Goal: Transaction & Acquisition: Purchase product/service

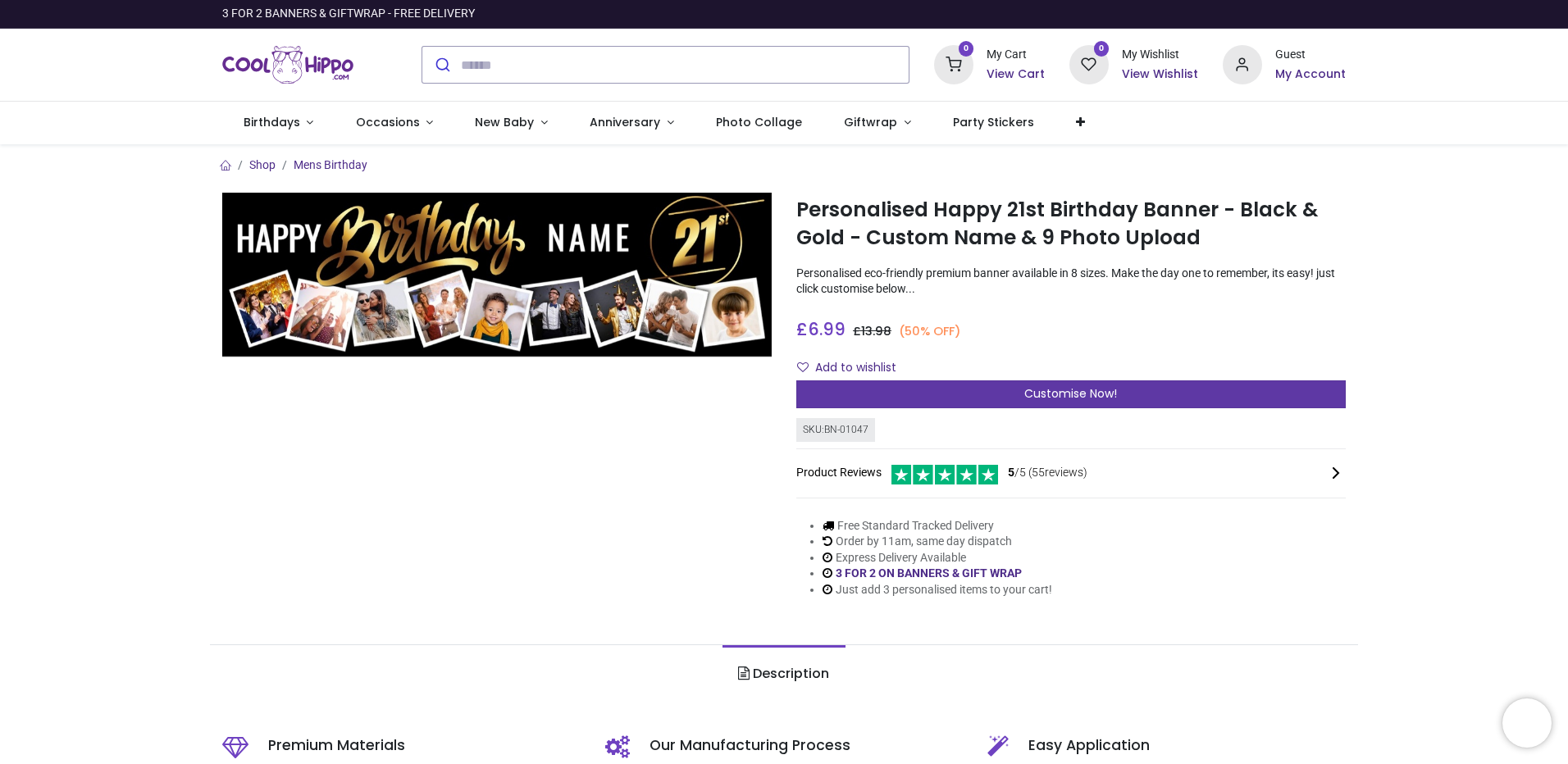
click at [960, 408] on div "Customise Now!" at bounding box center [1070, 394] width 549 height 28
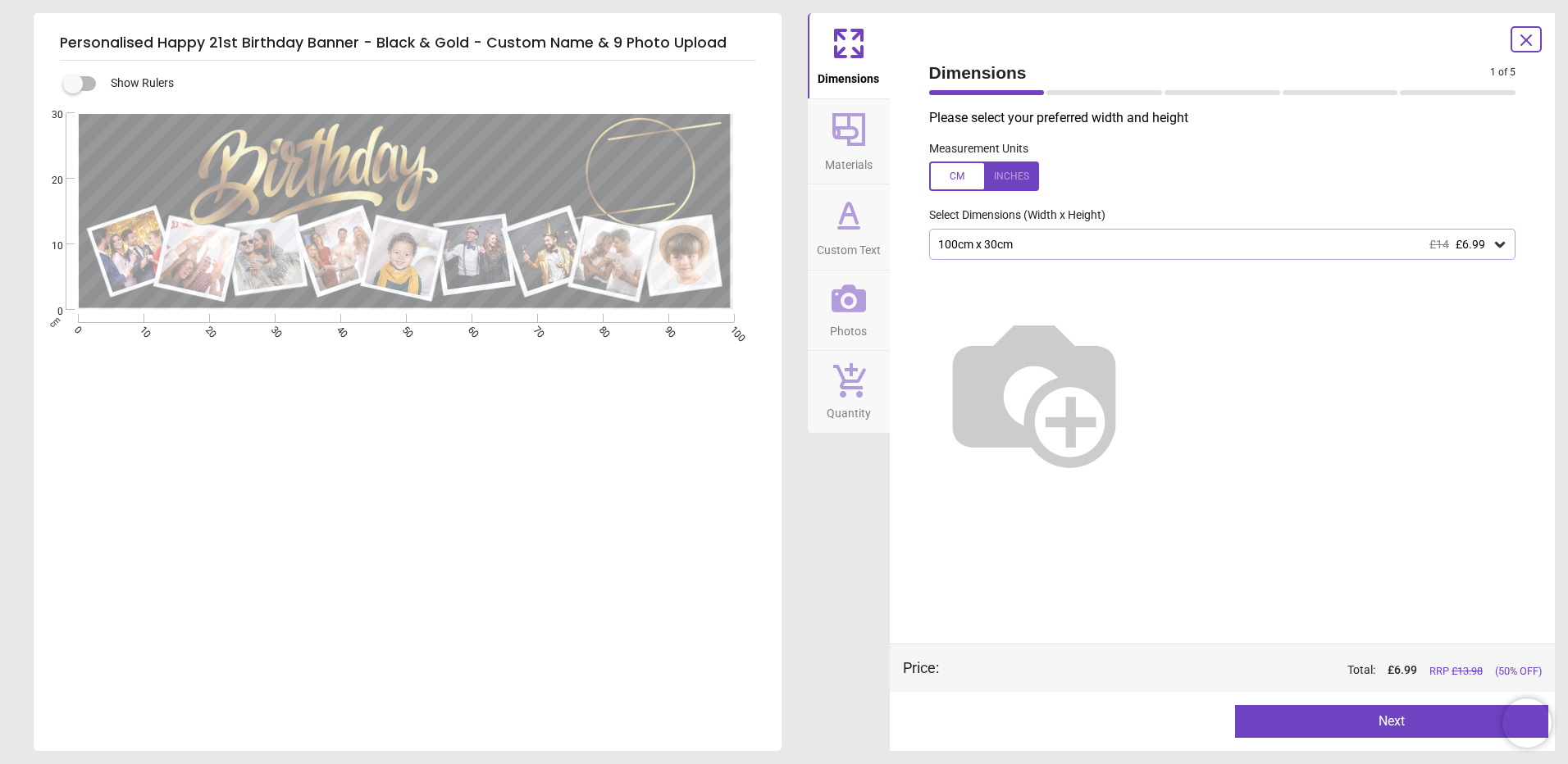
click at [1204, 251] on div "100cm x 30cm £14 £6.99" at bounding box center [1214, 245] width 556 height 14
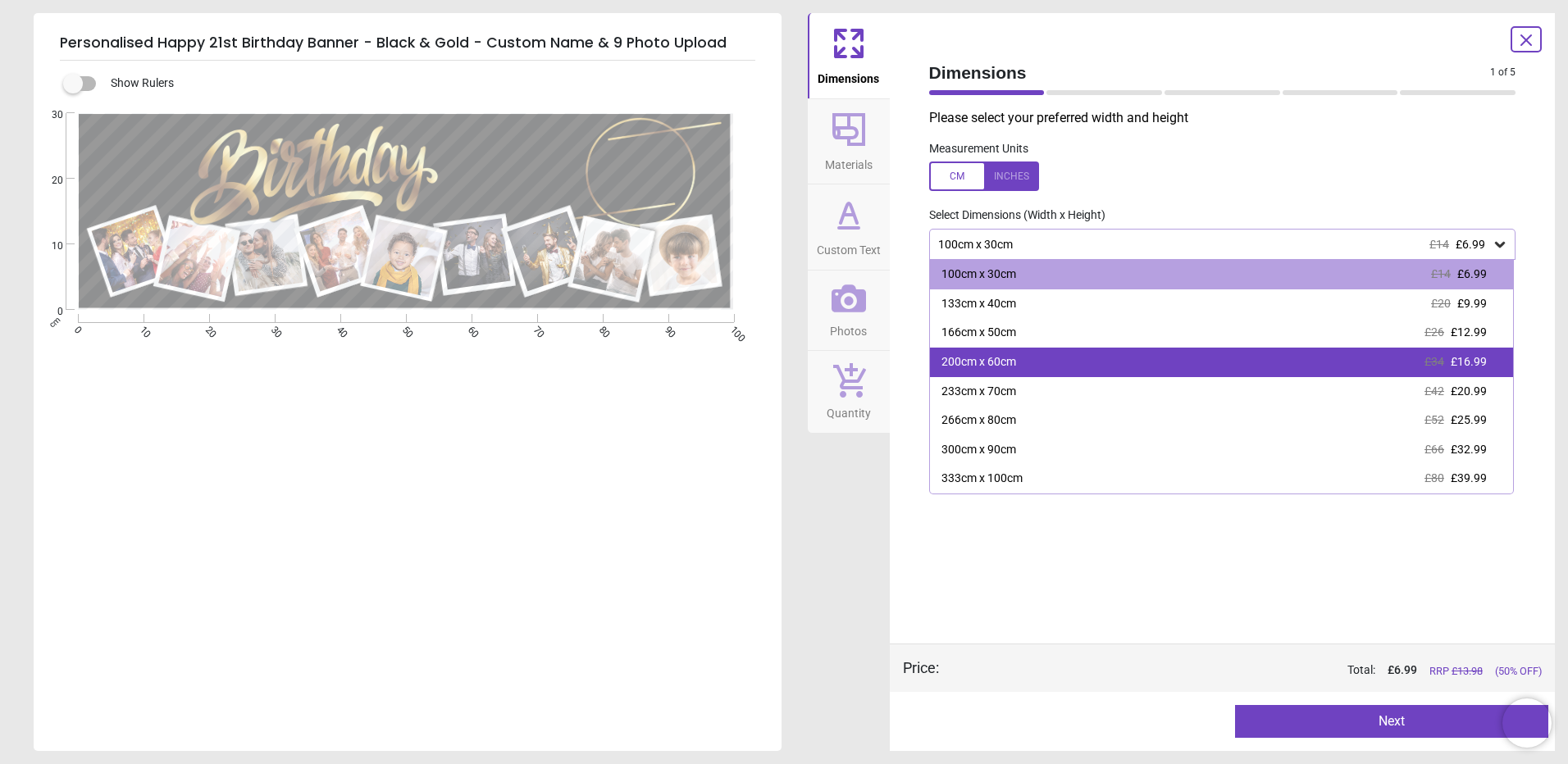
click at [1183, 377] on div "200cm x 60cm £34 £16.99" at bounding box center [1222, 362] width 584 height 29
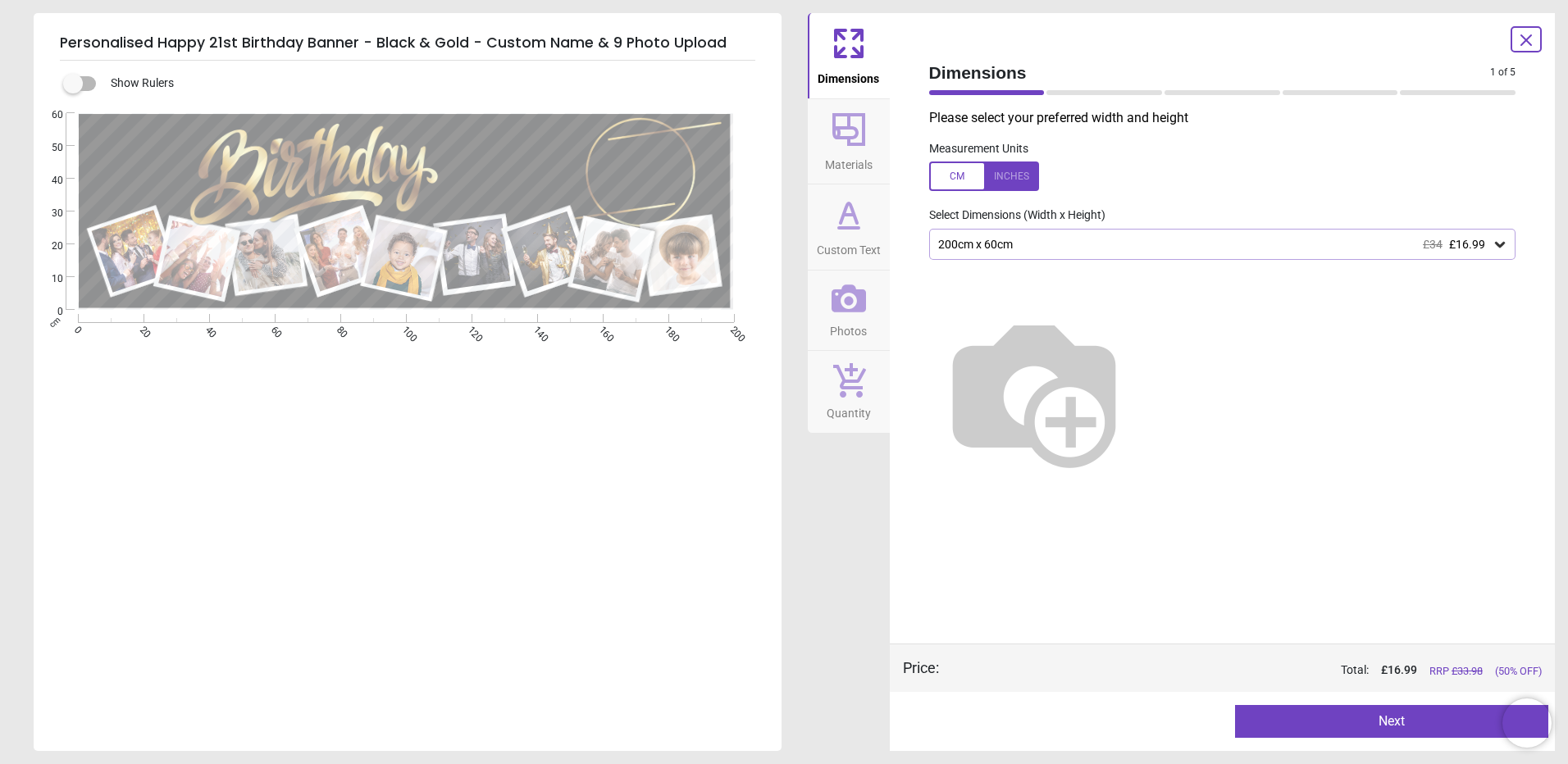
click at [1391, 726] on button "Next" at bounding box center [1391, 721] width 313 height 33
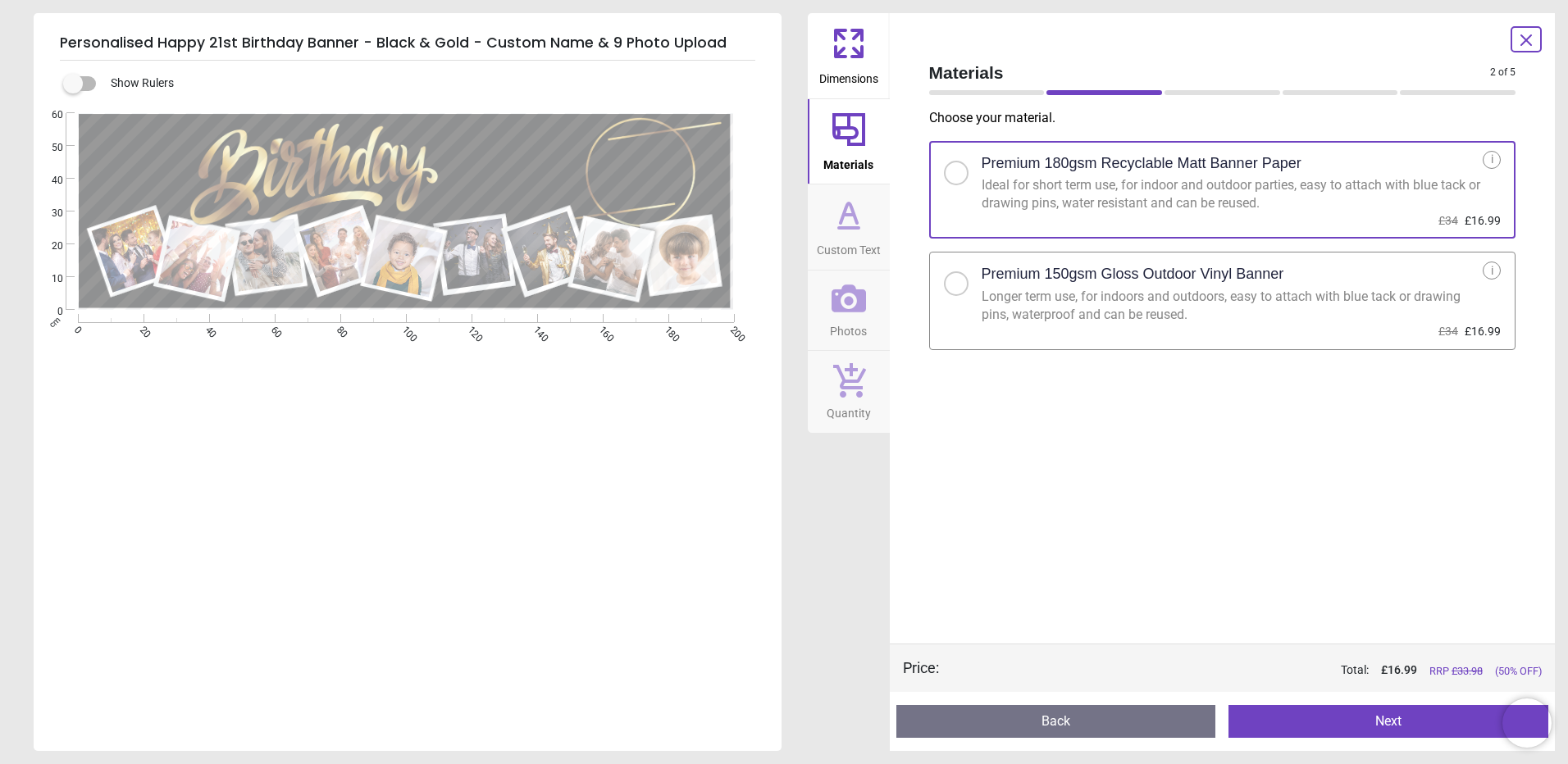
click at [1382, 717] on button "Next" at bounding box center [1388, 721] width 320 height 33
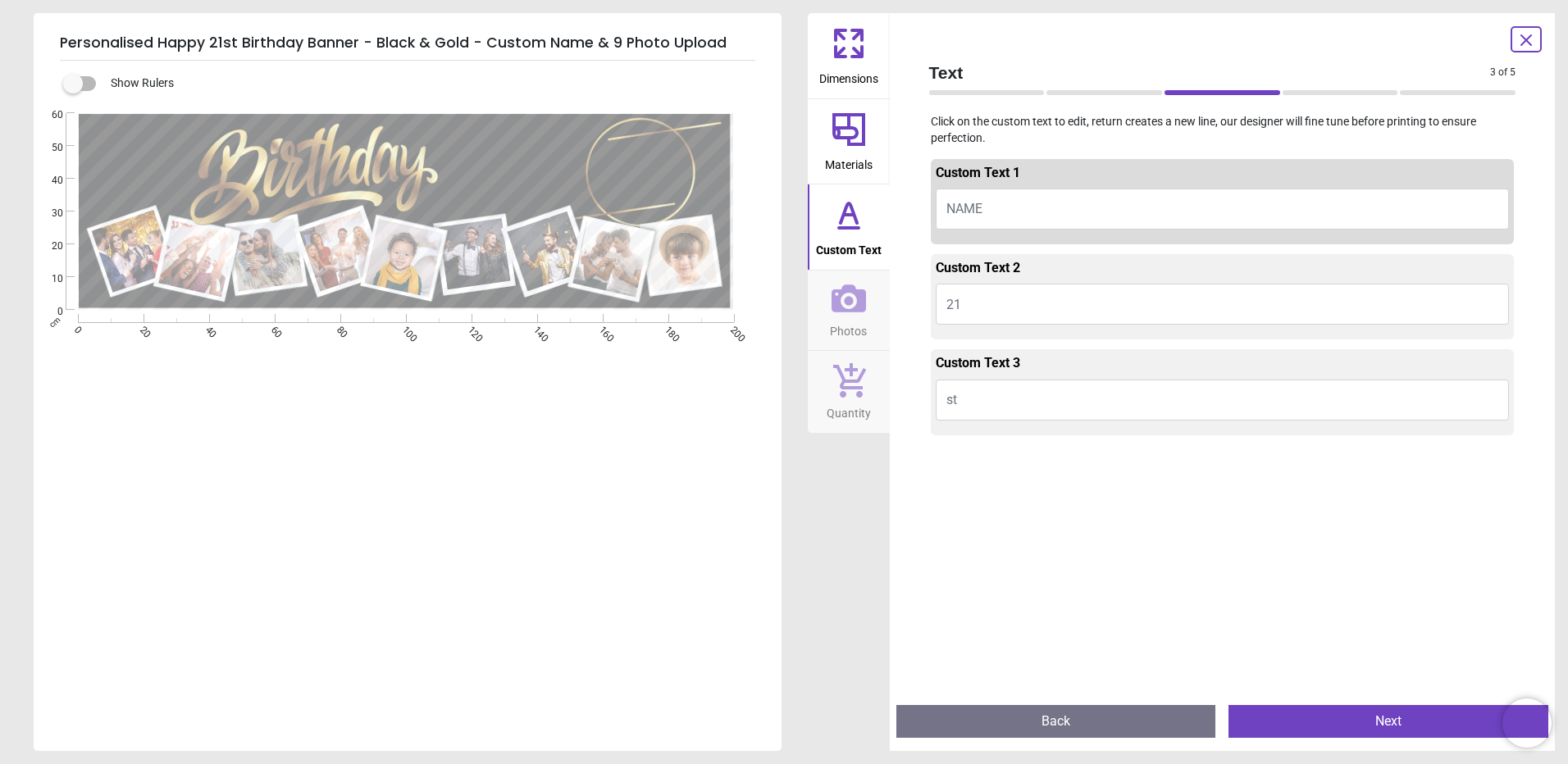
click at [1018, 219] on button "NAME" at bounding box center [1222, 209] width 574 height 41
click at [1000, 220] on button "NAME" at bounding box center [1222, 209] width 574 height 41
type textarea "*"
type textarea "******"
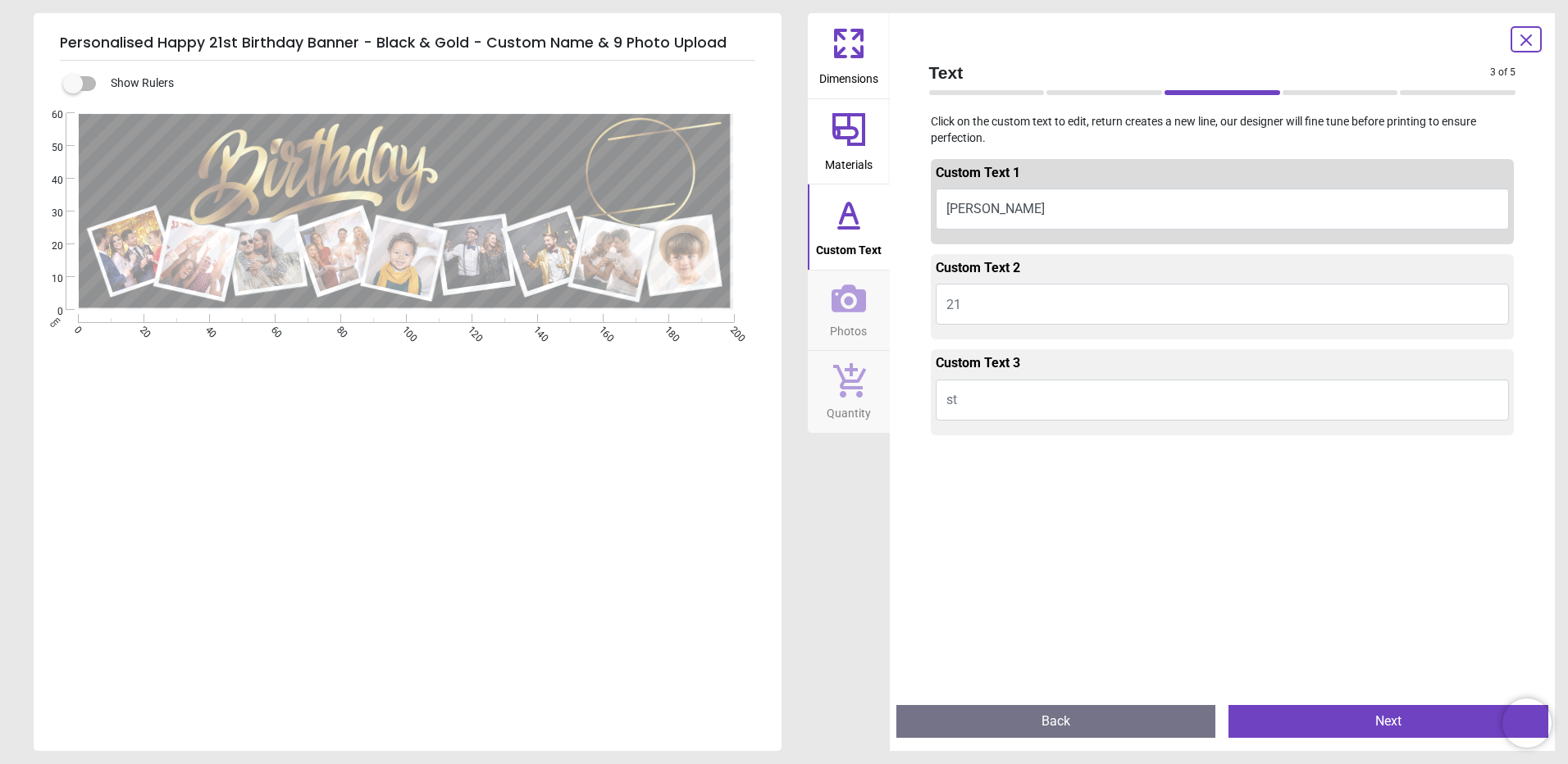
click at [1387, 716] on button "Next" at bounding box center [1388, 721] width 320 height 33
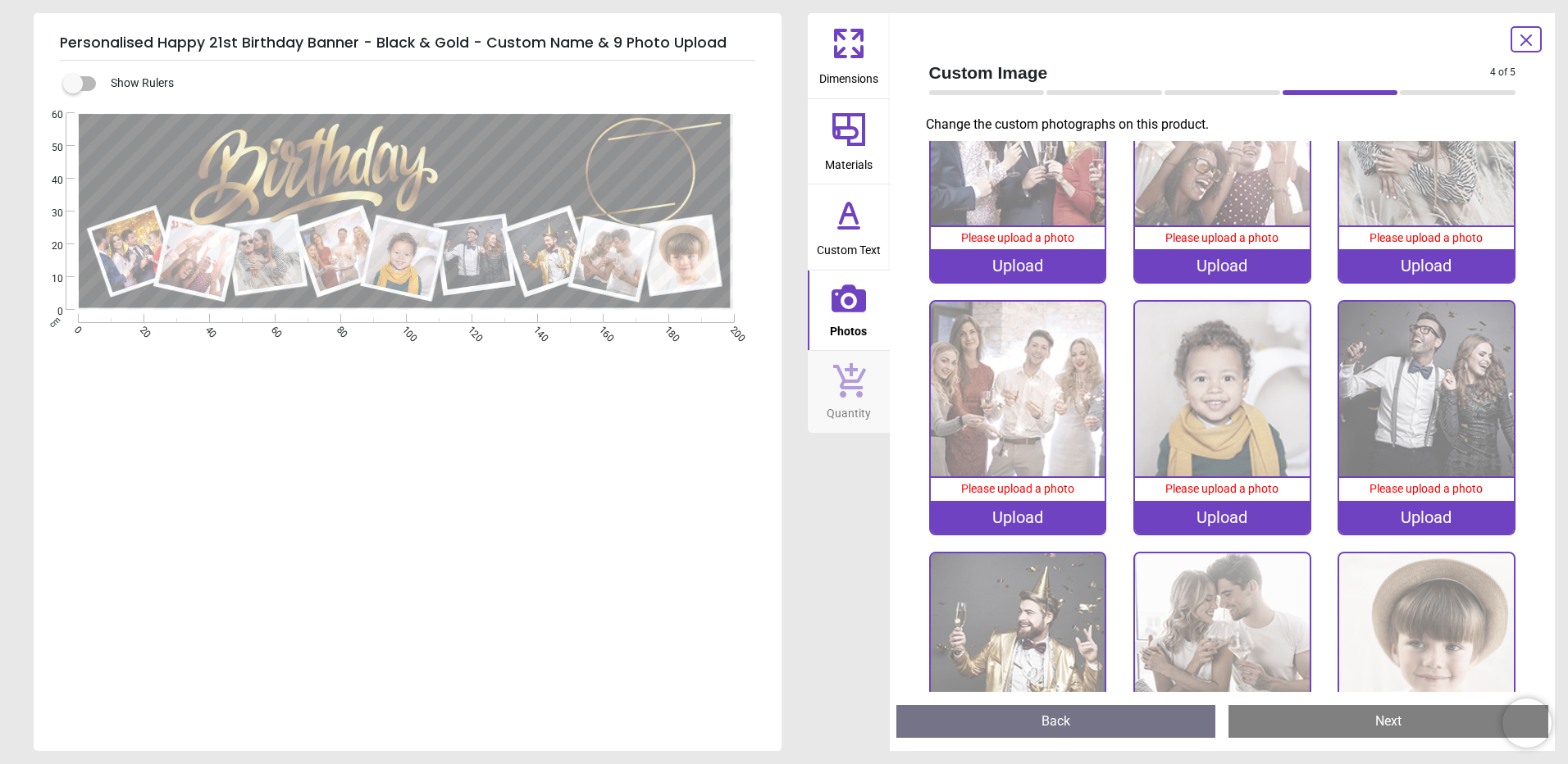
scroll to position [214, 0]
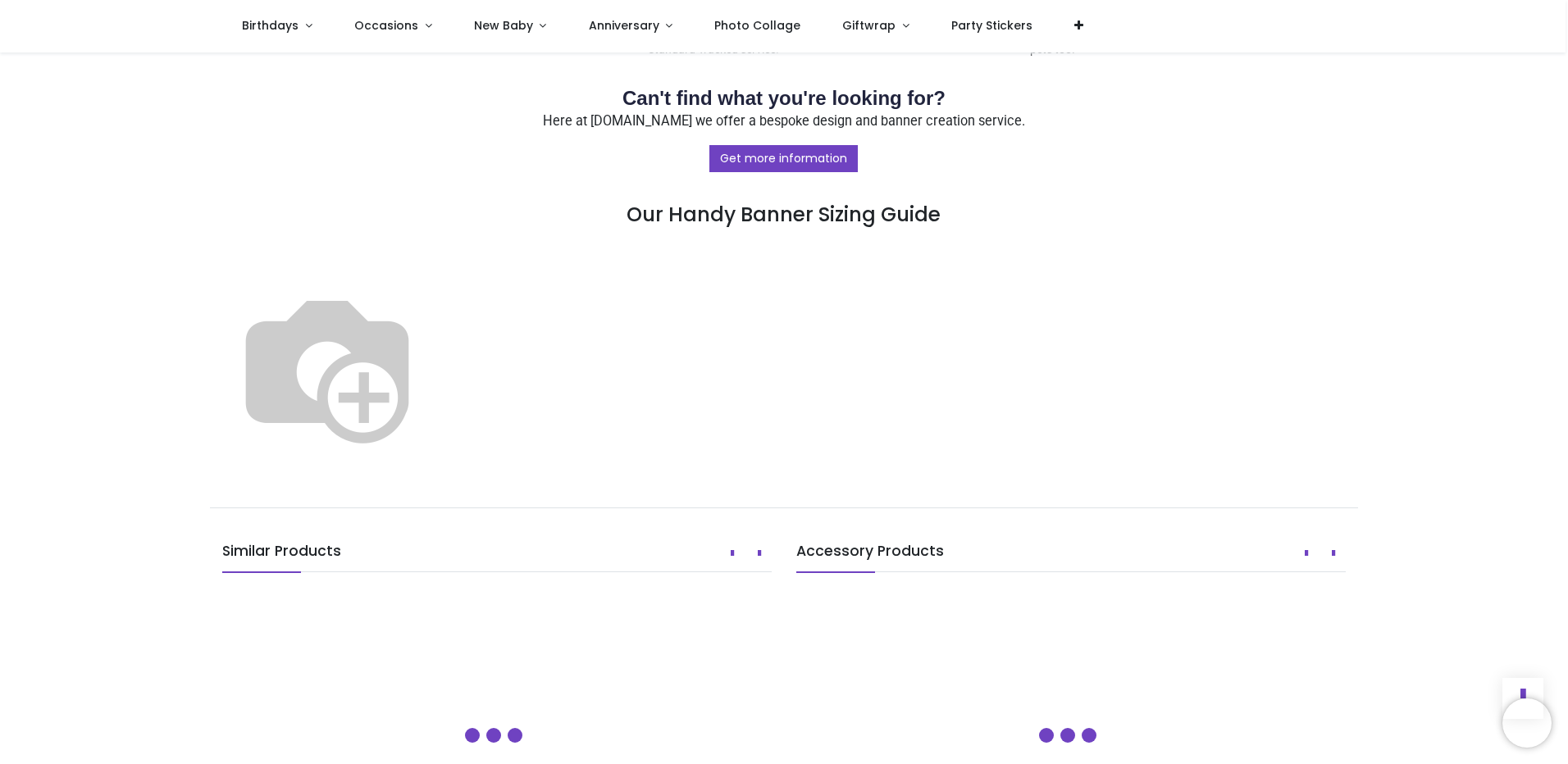
scroll to position [902, 0]
